Goal: Information Seeking & Learning: Learn about a topic

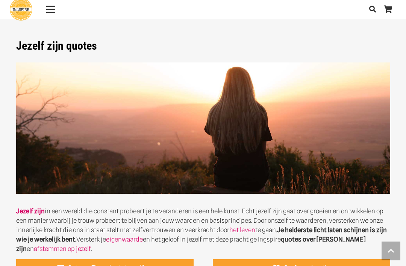
scroll to position [635, 0]
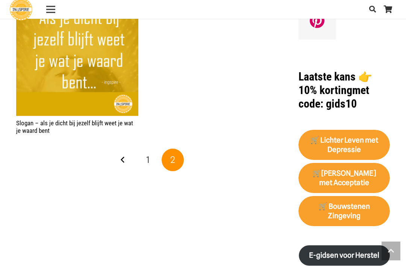
click at [53, 11] on div "Menu" at bounding box center [50, 9] width 9 height 19
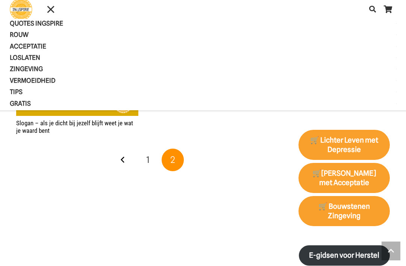
click at [24, 36] on span "ROUW" at bounding box center [26, 35] width 32 height 8
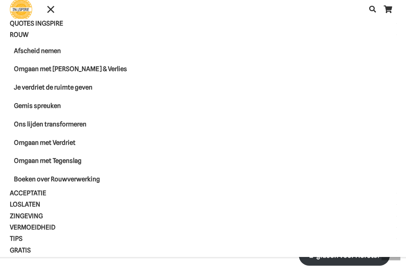
click at [59, 142] on span "Omgaan met Verdriet" at bounding box center [45, 143] width 62 height 8
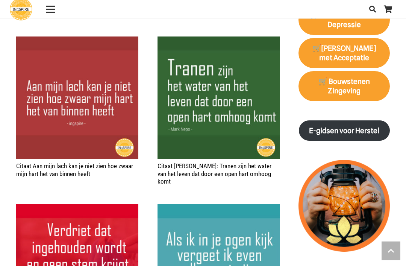
scroll to position [748, 0]
click at [114, 92] on img "Citaat Aan mijn lach kan je niet zien hoe zwaar mijn hart het van binnen heeft" at bounding box center [77, 97] width 122 height 122
